Goal: Information Seeking & Learning: Learn about a topic

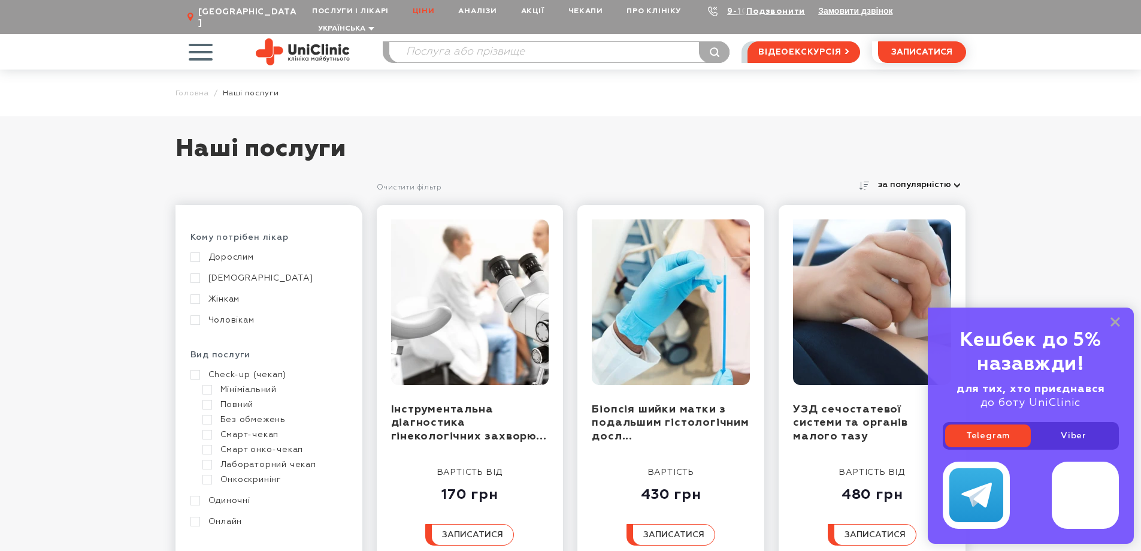
click at [423, 10] on link "Ціни" at bounding box center [424, 11] width 46 height 22
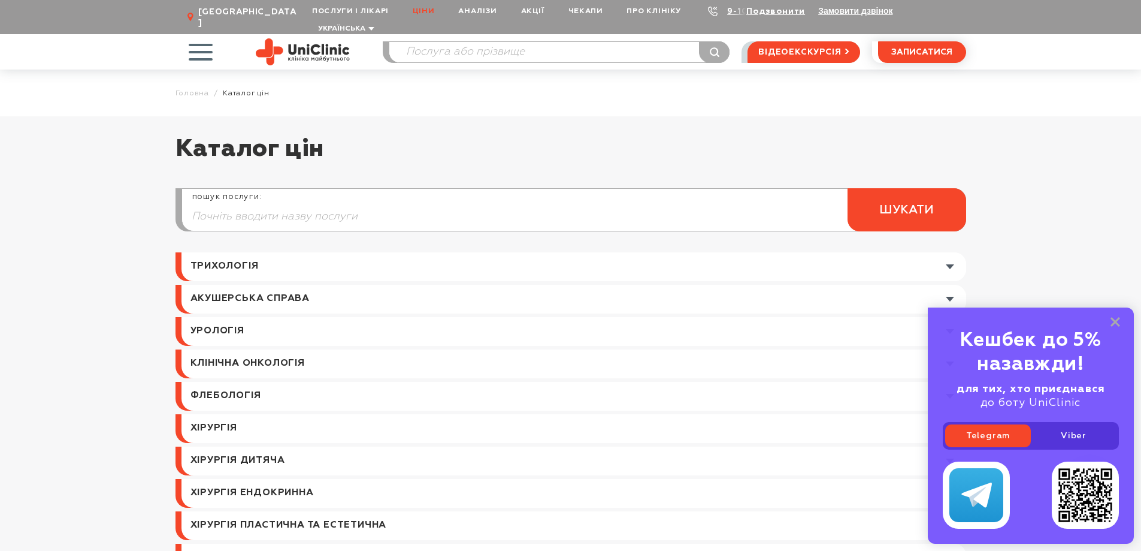
click at [199, 35] on span "button" at bounding box center [201, 52] width 50 height 50
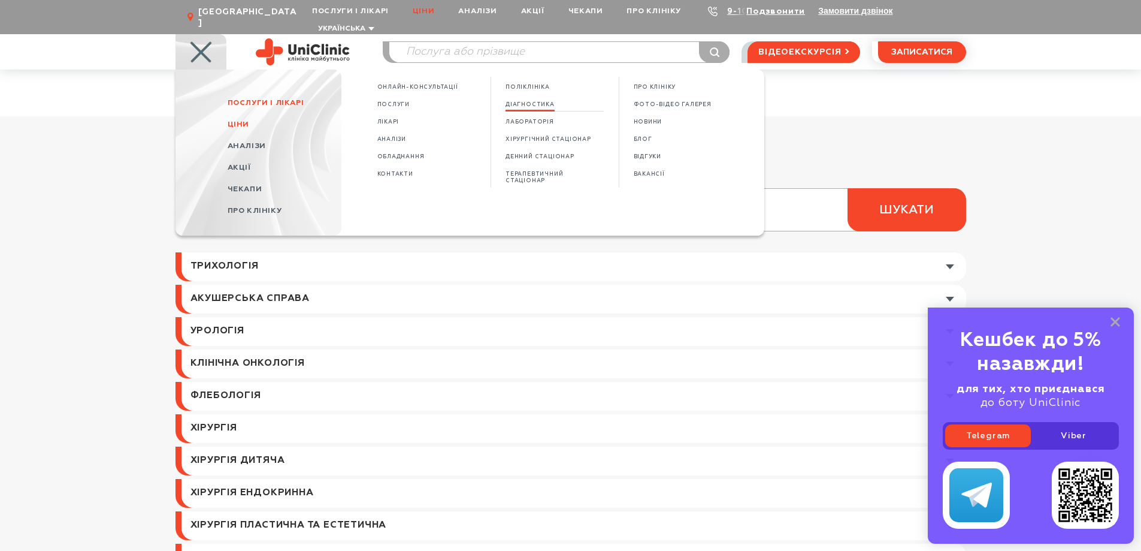
click at [527, 101] on span "Діагностика" at bounding box center [530, 104] width 49 height 7
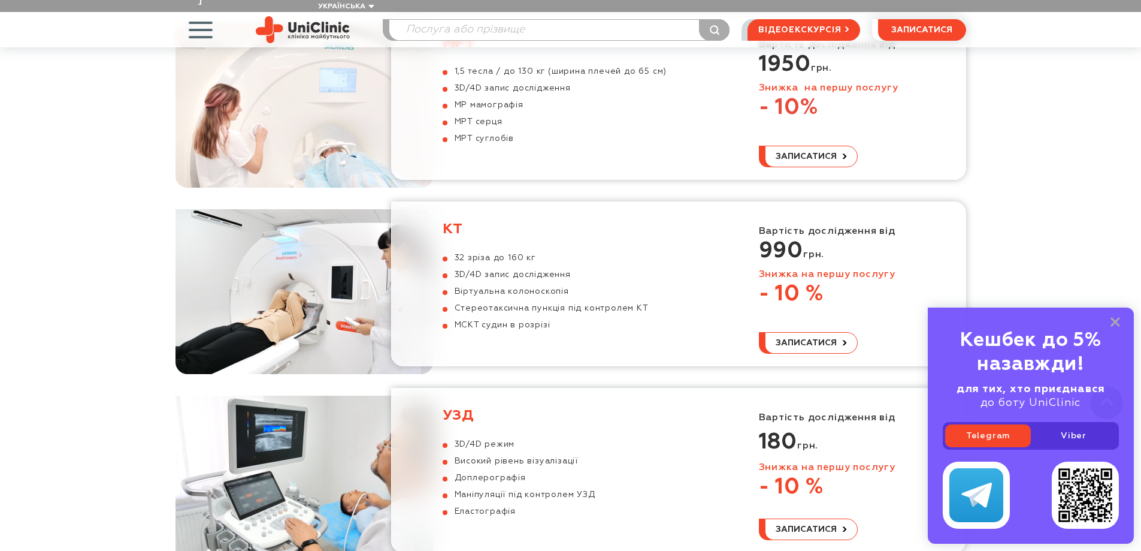
scroll to position [779, 0]
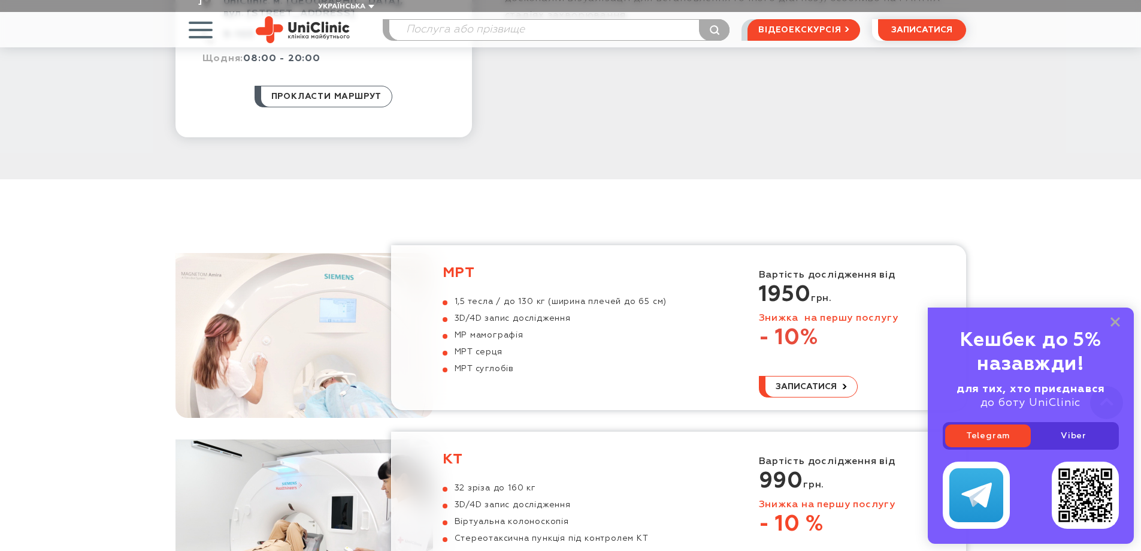
click at [563, 271] on div "МРТ 1,5 тесла / до 130 кг (ширина плечей до 65 см) 3D/4D запис дослідження МР м…" at bounding box center [555, 319] width 225 height 110
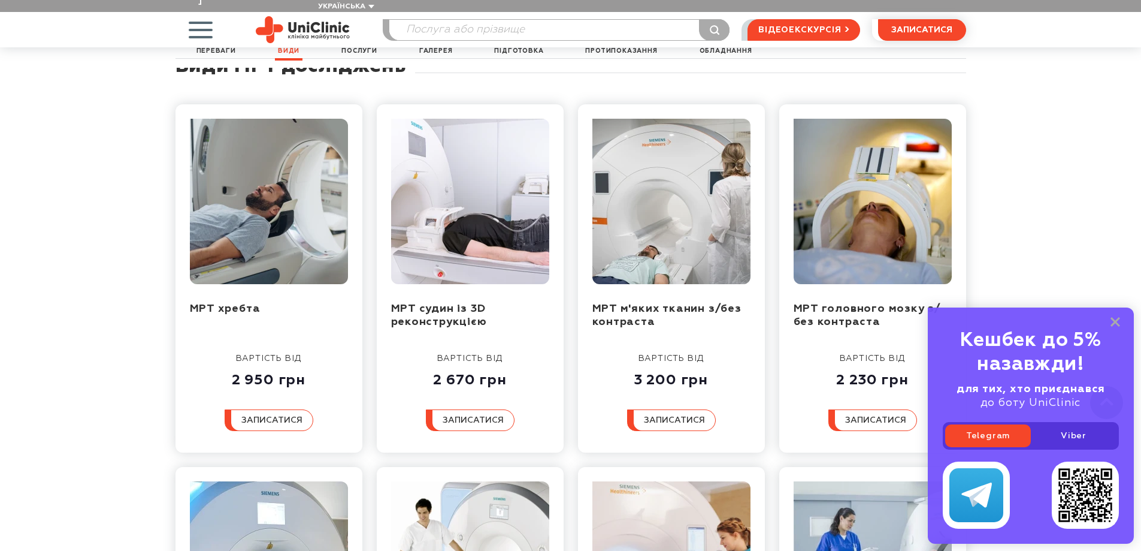
scroll to position [839, 0]
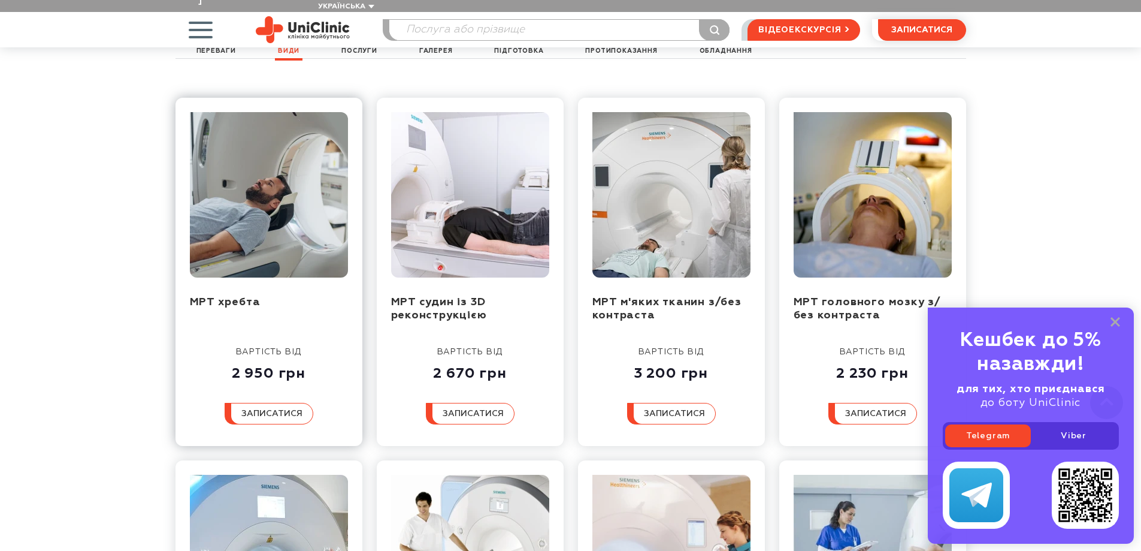
click at [274, 216] on img at bounding box center [269, 194] width 158 height 165
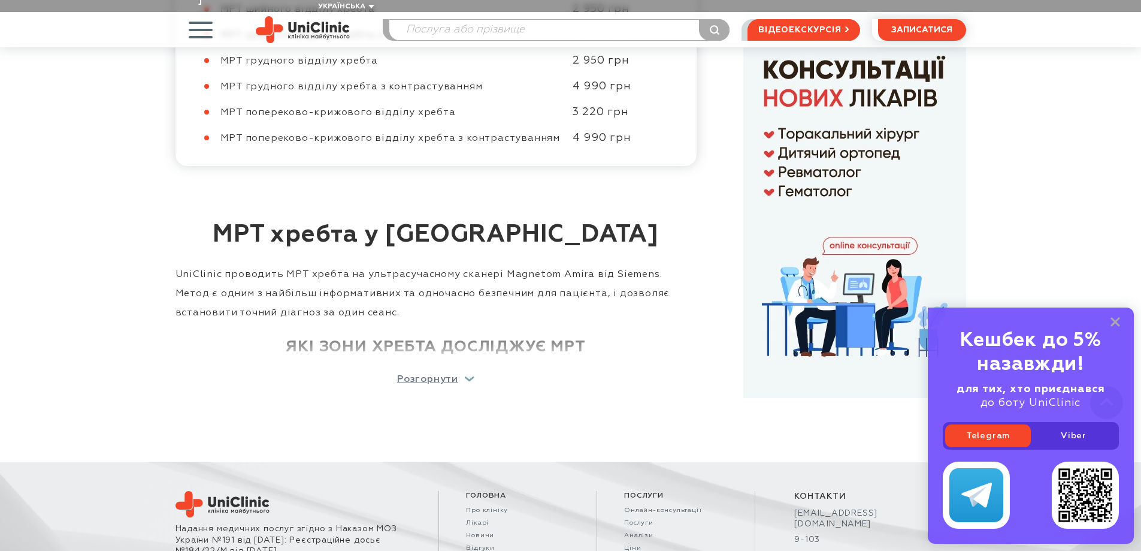
scroll to position [1180, 0]
